Goal: Navigation & Orientation: Find specific page/section

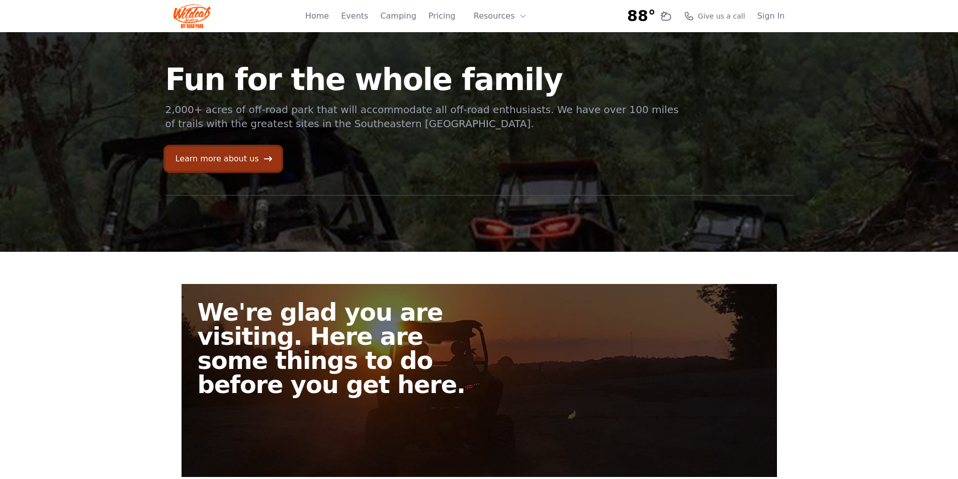
click at [237, 160] on link "Learn more about us" at bounding box center [223, 159] width 116 height 24
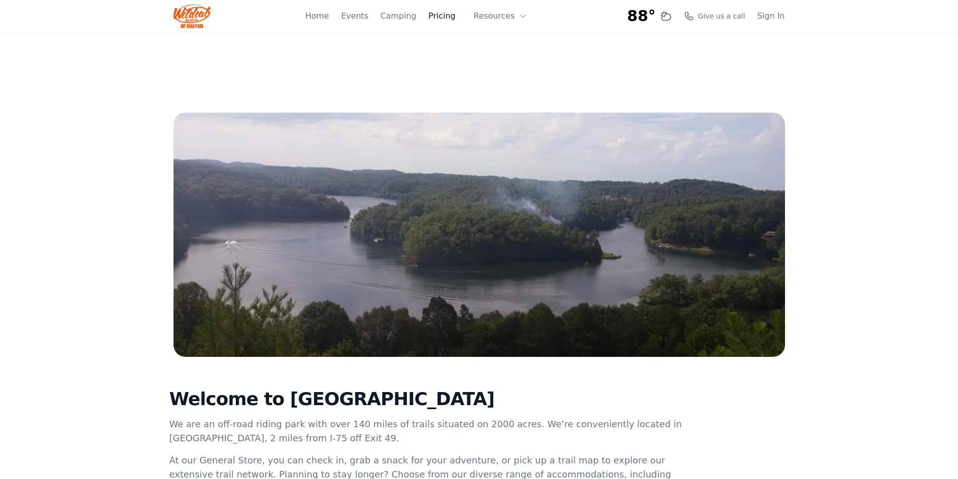
click at [446, 16] on link "Pricing" at bounding box center [442, 16] width 27 height 12
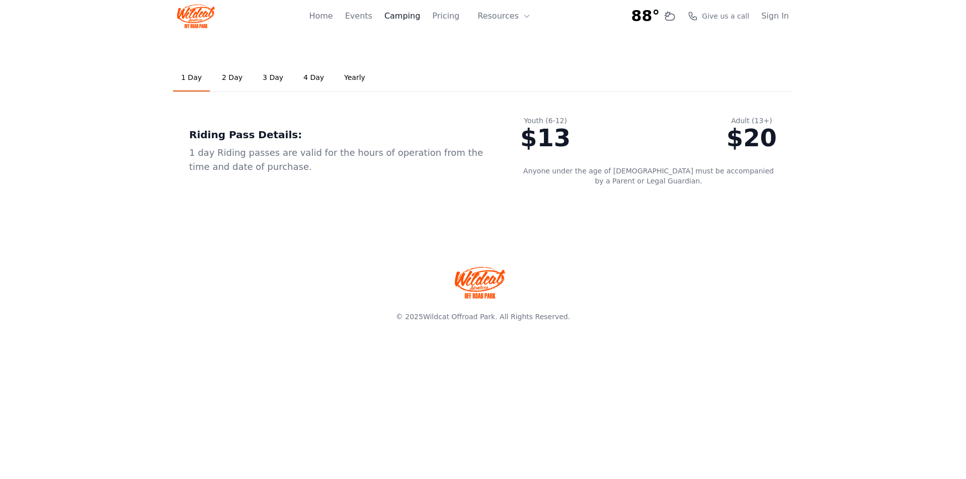
click at [410, 18] on link "Camping" at bounding box center [402, 16] width 36 height 12
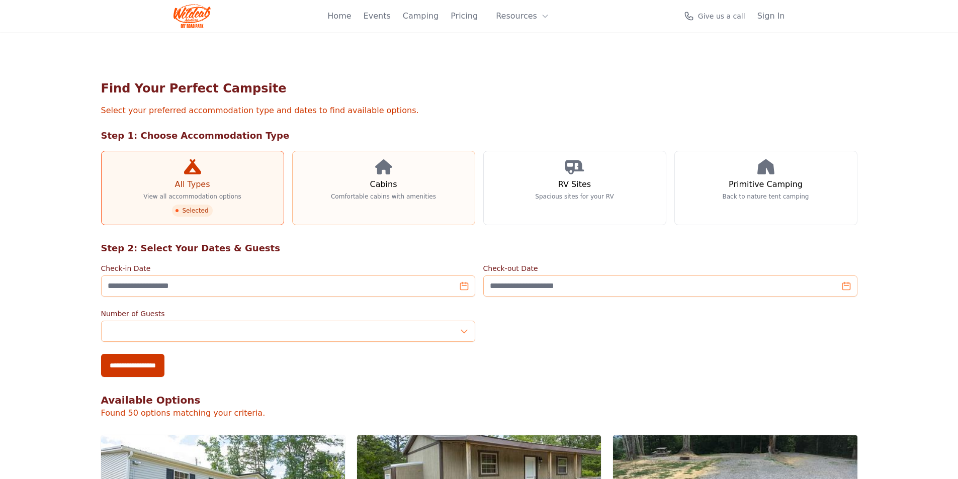
click at [376, 201] on link "Cabins Comfortable cabins with amenities" at bounding box center [383, 188] width 183 height 74
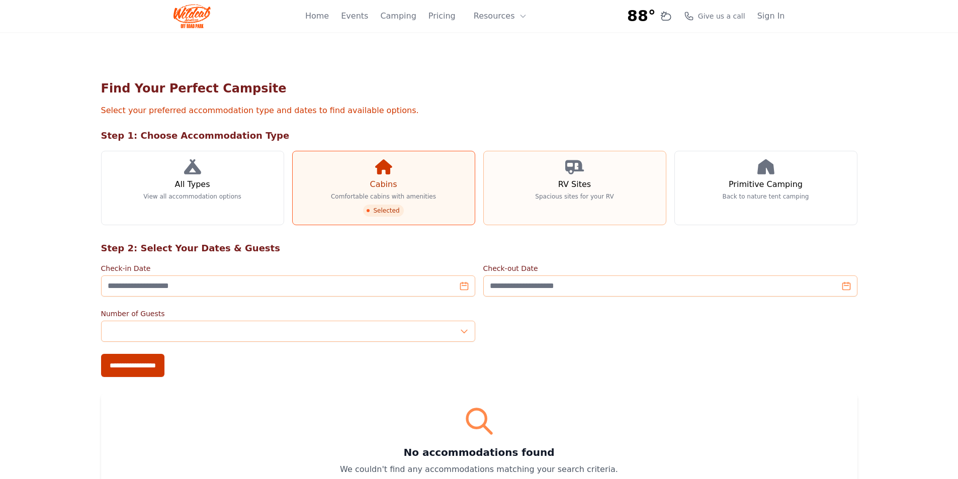
click at [511, 188] on link "RV Sites Spacious sites for your RV" at bounding box center [574, 188] width 183 height 74
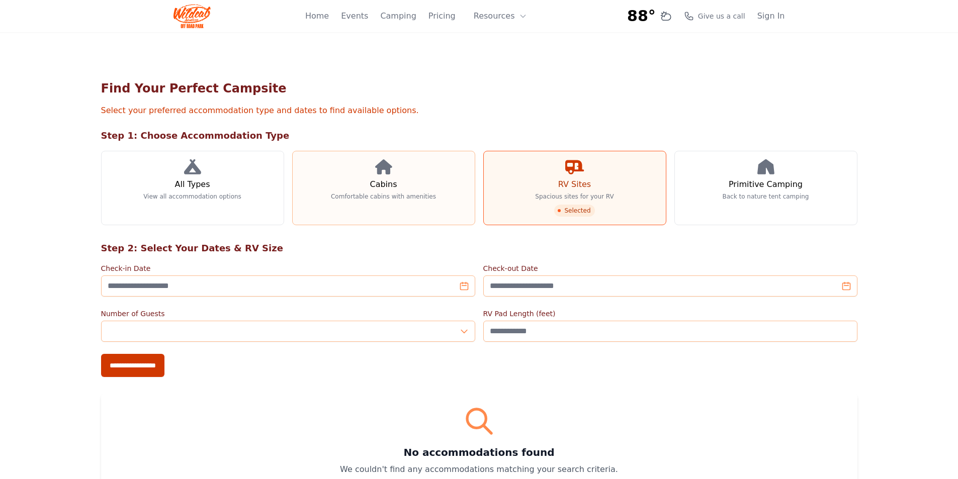
click at [386, 189] on h3 "Cabins" at bounding box center [383, 185] width 27 height 12
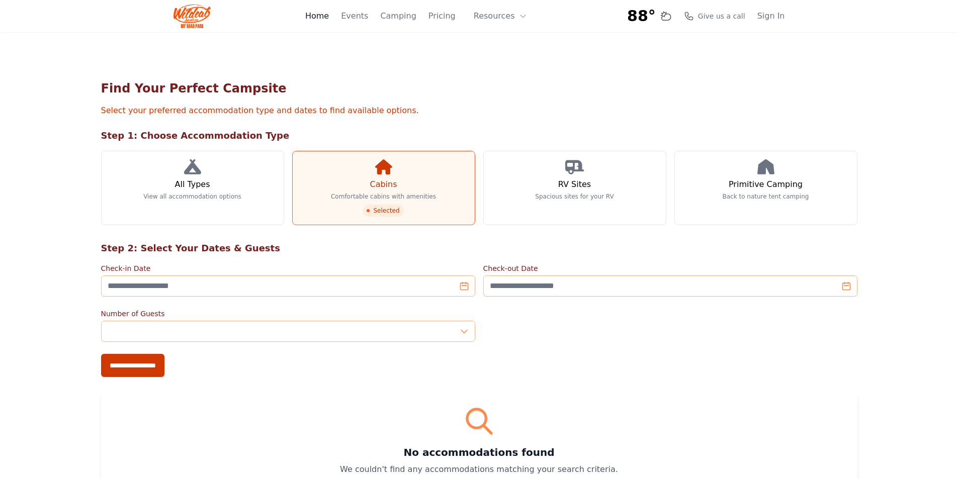
click at [328, 19] on link "Home" at bounding box center [317, 16] width 24 height 12
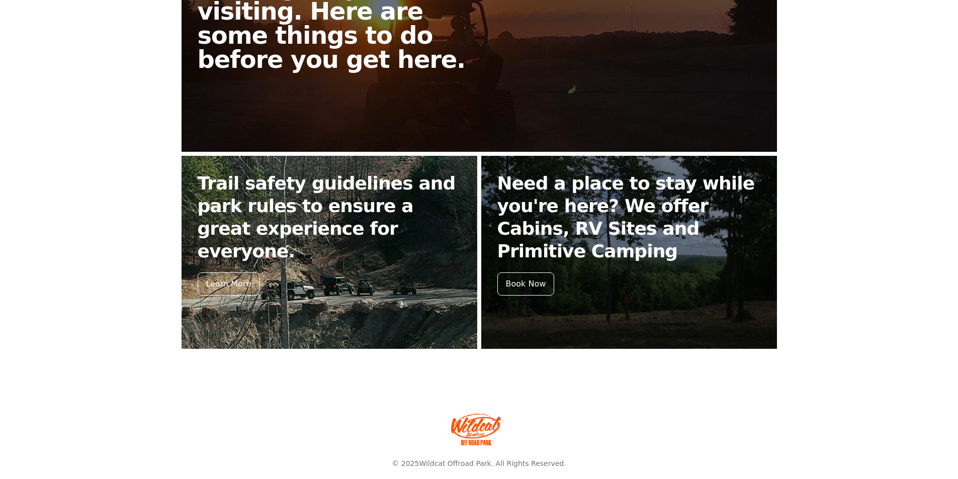
scroll to position [336, 0]
